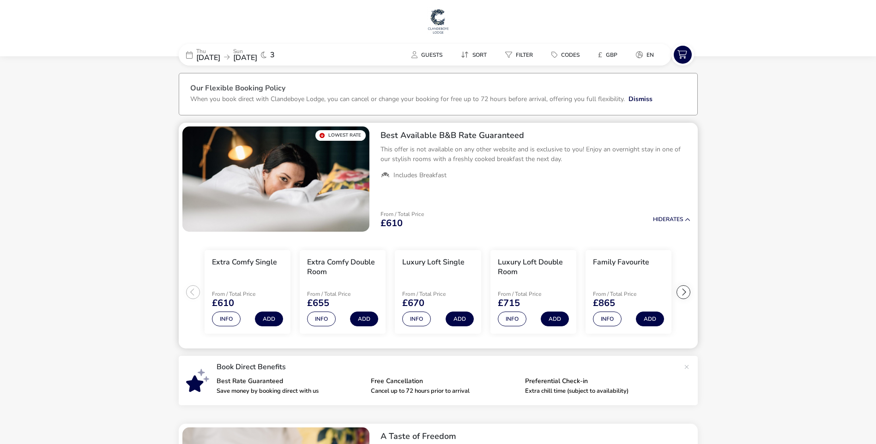
click at [680, 289] on div at bounding box center [684, 293] width 14 height 14
click at [680, 289] on ul "Extra Comfy Single From / Total Price £610 Info Add Extra Comfy Double Room Fro…" at bounding box center [438, 293] width 519 height 114
click at [512, 319] on button "Info" at bounding box center [512, 319] width 29 height 15
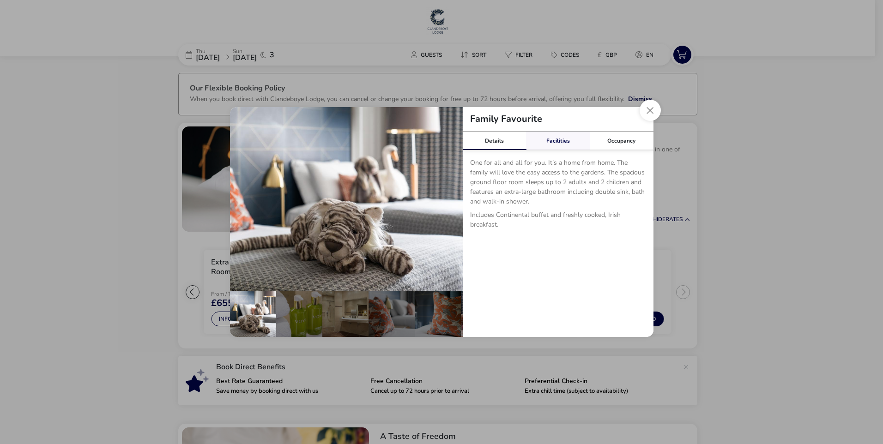
click at [559, 140] on link "Facilities" at bounding box center [558, 141] width 64 height 18
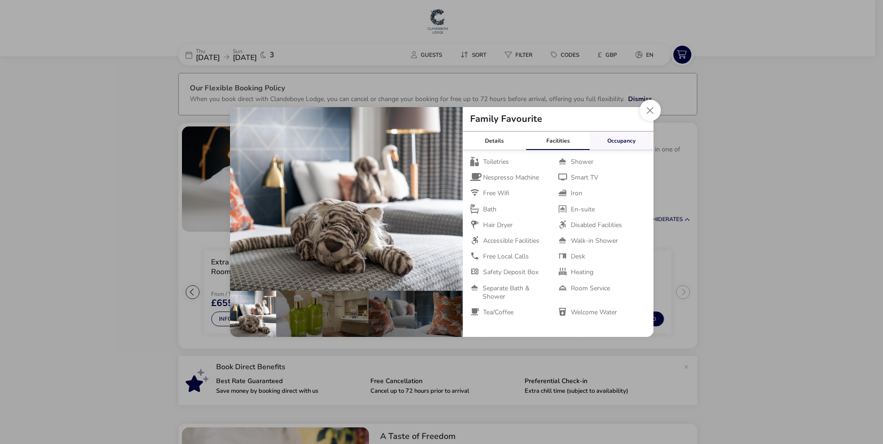
click at [612, 144] on link "Occupancy" at bounding box center [622, 141] width 64 height 18
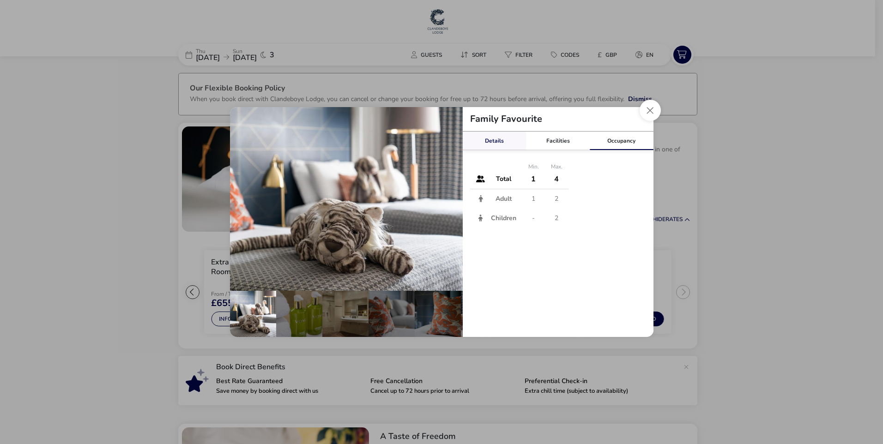
click at [498, 146] on link "Details" at bounding box center [495, 141] width 64 height 18
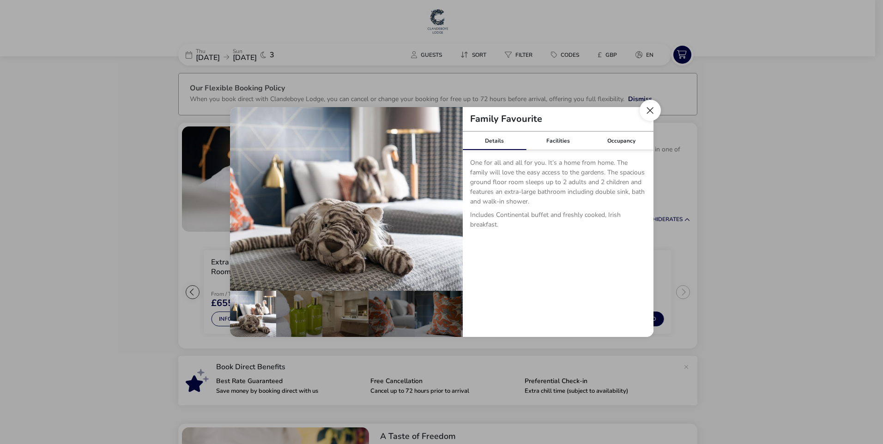
click at [647, 114] on button "Close dialog" at bounding box center [650, 110] width 21 height 21
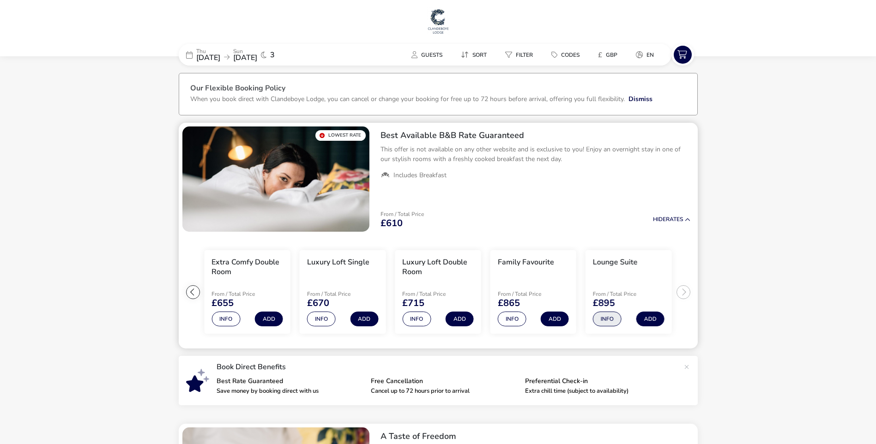
click at [615, 319] on button "Info" at bounding box center [607, 319] width 29 height 15
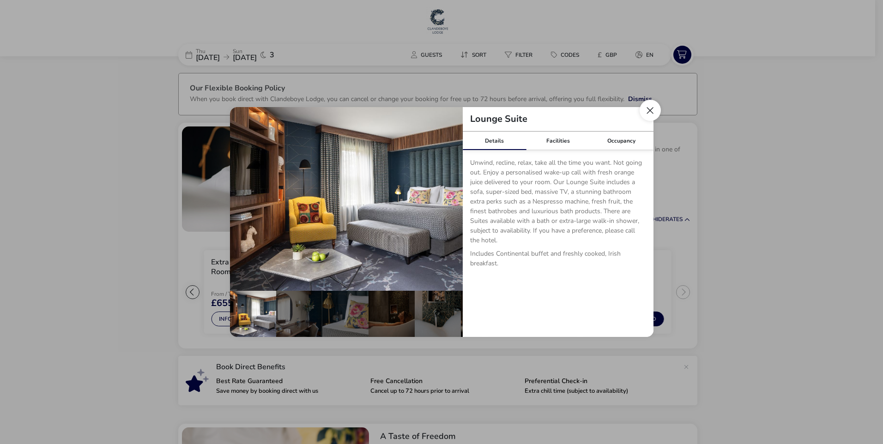
click at [647, 111] on button "Close dialog" at bounding box center [650, 110] width 21 height 21
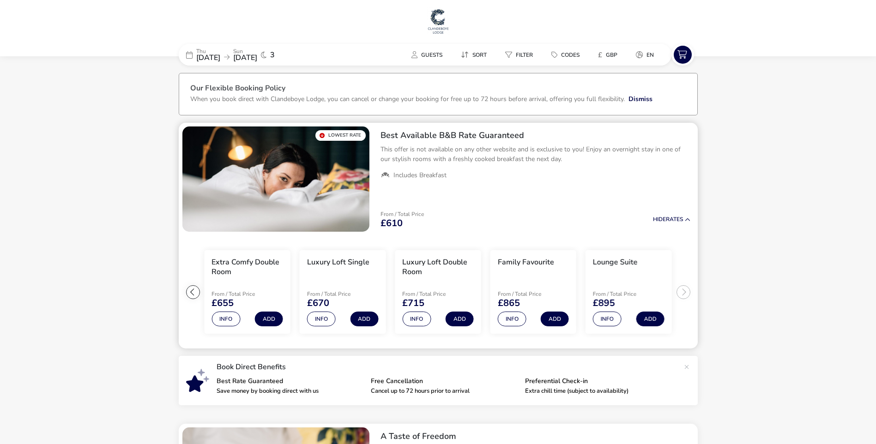
click at [685, 292] on ul "Extra Comfy Single From / Total Price £610 Info Add Extra Comfy Double Room Fro…" at bounding box center [438, 293] width 519 height 114
click at [425, 316] on button "Info" at bounding box center [416, 319] width 29 height 15
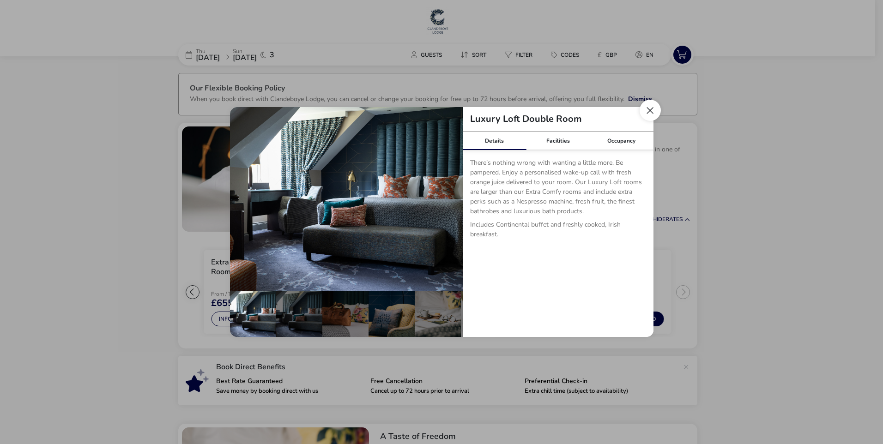
click at [644, 110] on button "Close dialog" at bounding box center [650, 110] width 21 height 21
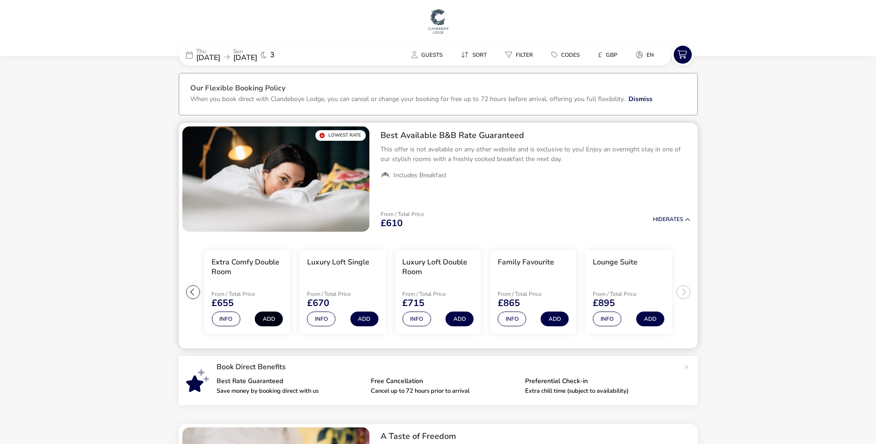
click at [273, 322] on button "Add" at bounding box center [269, 319] width 28 height 15
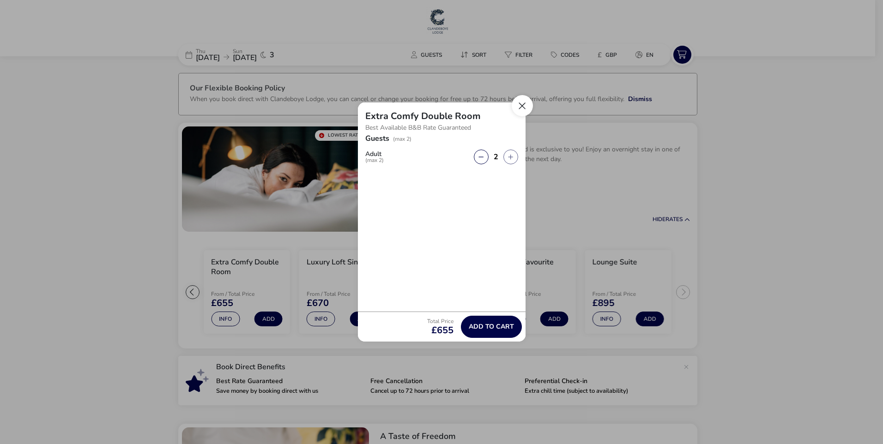
click at [519, 109] on button "Close" at bounding box center [522, 105] width 21 height 21
